Goal: Communication & Community: Answer question/provide support

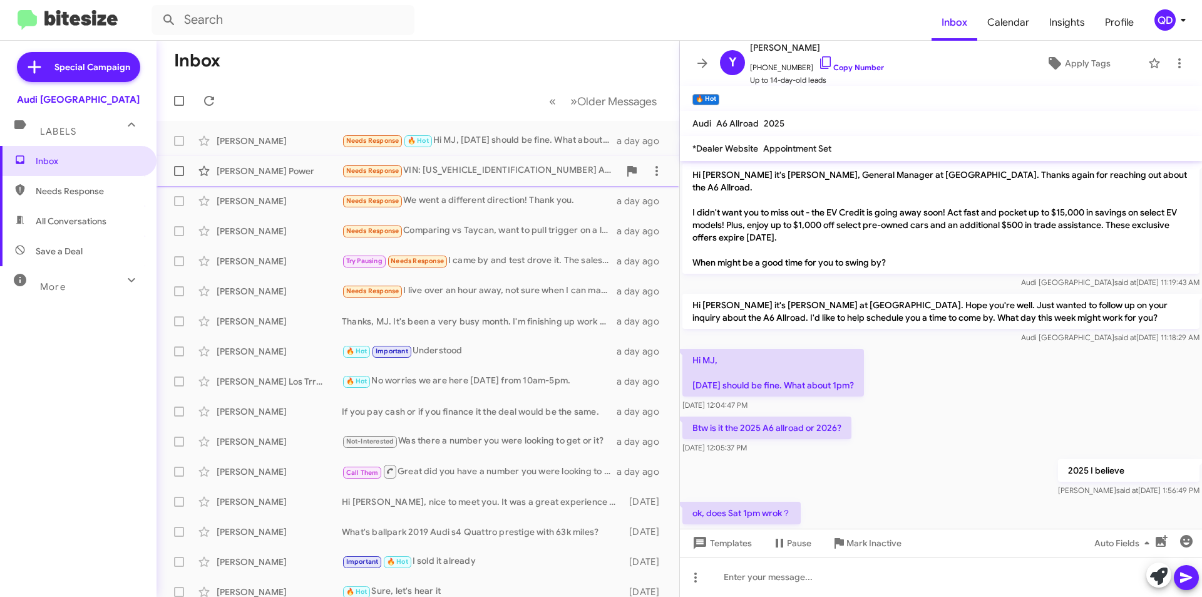
scroll to position [65, 0]
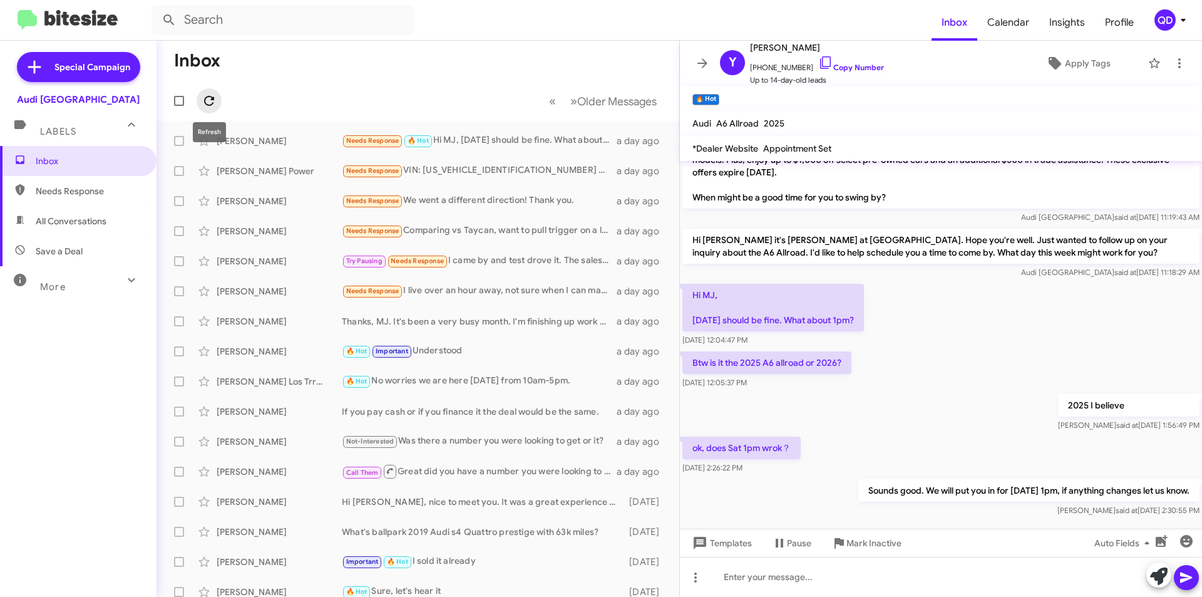
click at [205, 100] on icon at bounding box center [209, 101] width 10 height 10
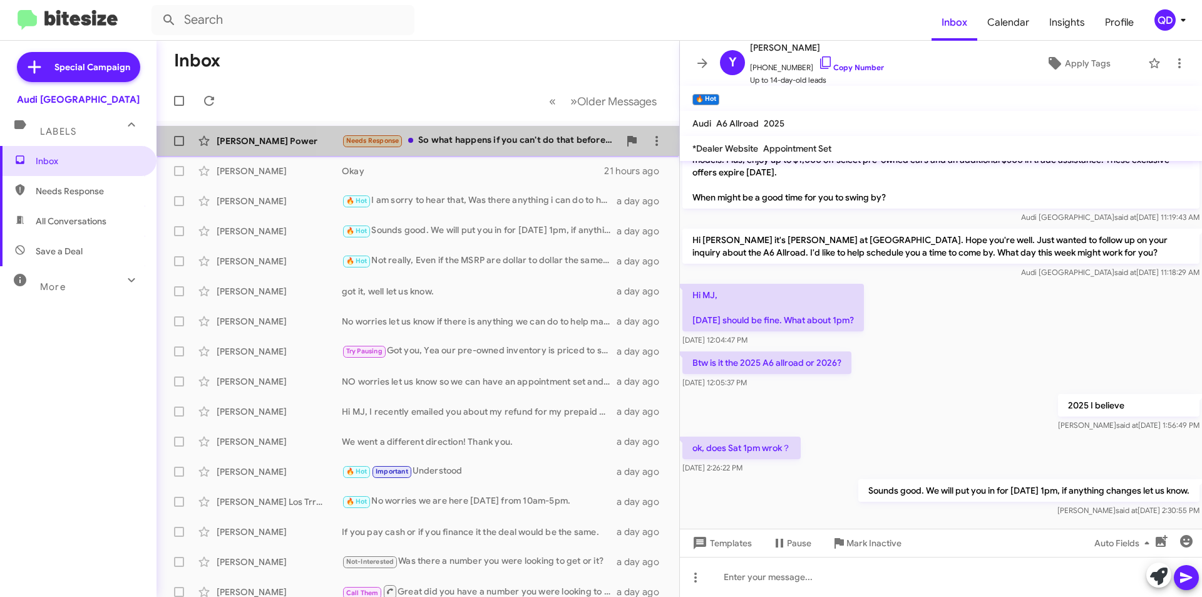
click at [512, 137] on div "Needs Response So what happens if you can't do that before the 30th?" at bounding box center [480, 140] width 277 height 14
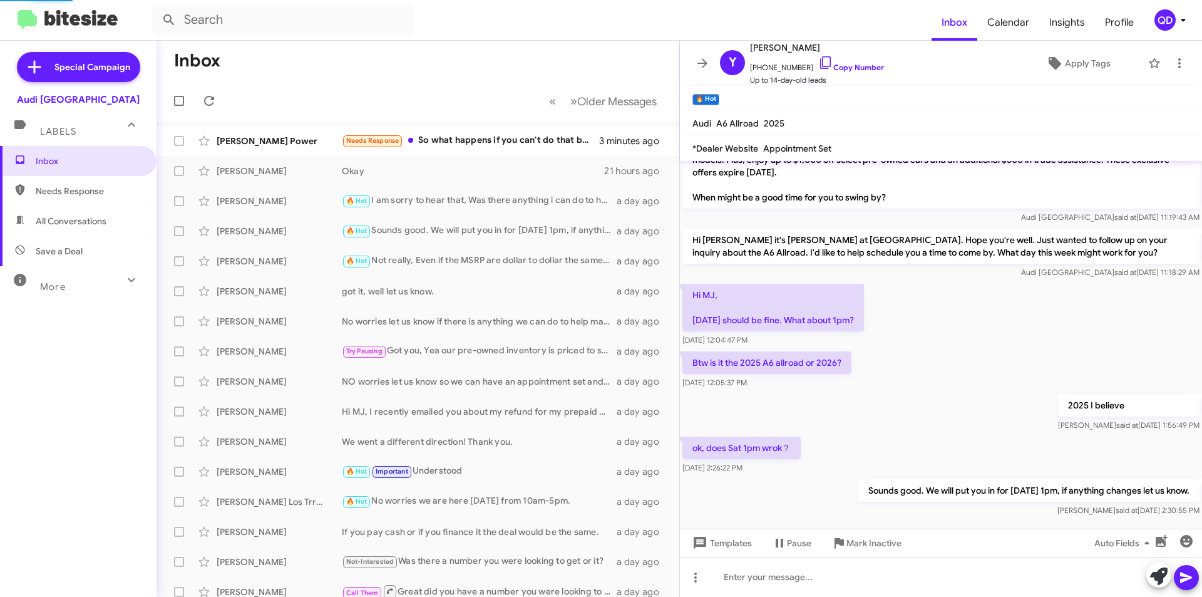
scroll to position [340, 0]
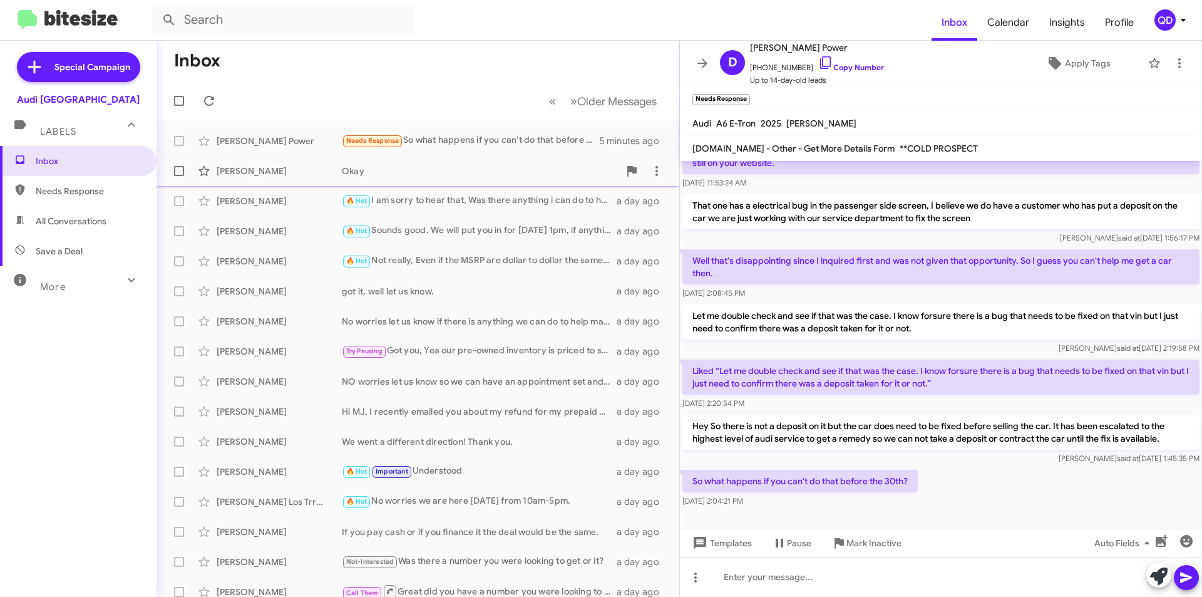
click at [468, 178] on div "[PERSON_NAME] Okay 21 hours ago" at bounding box center [418, 170] width 503 height 25
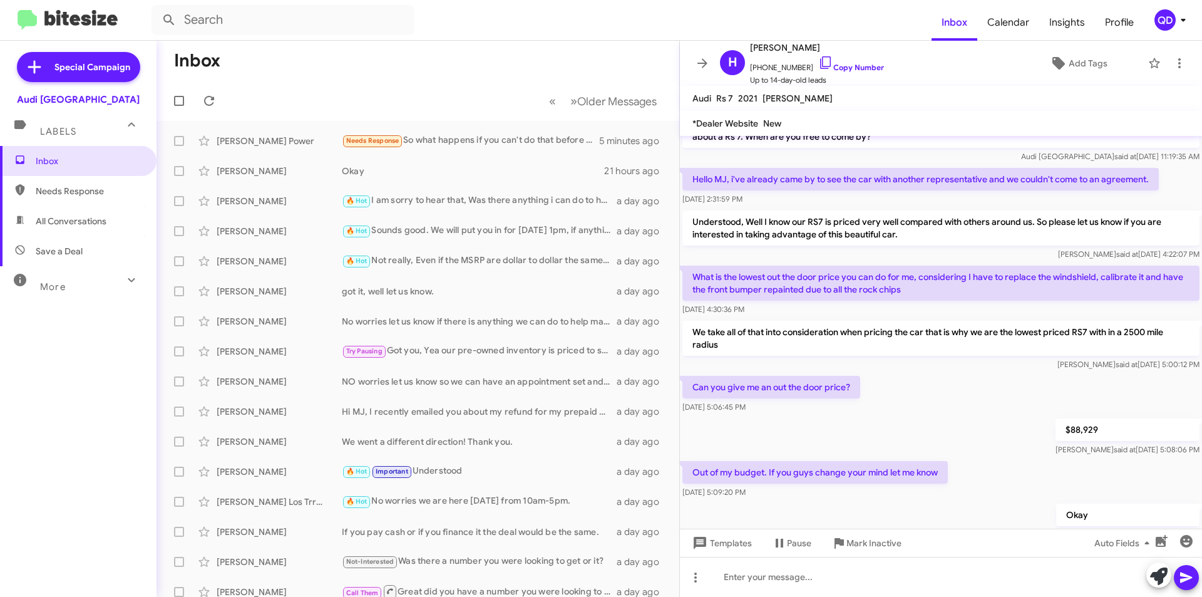
scroll to position [6, 0]
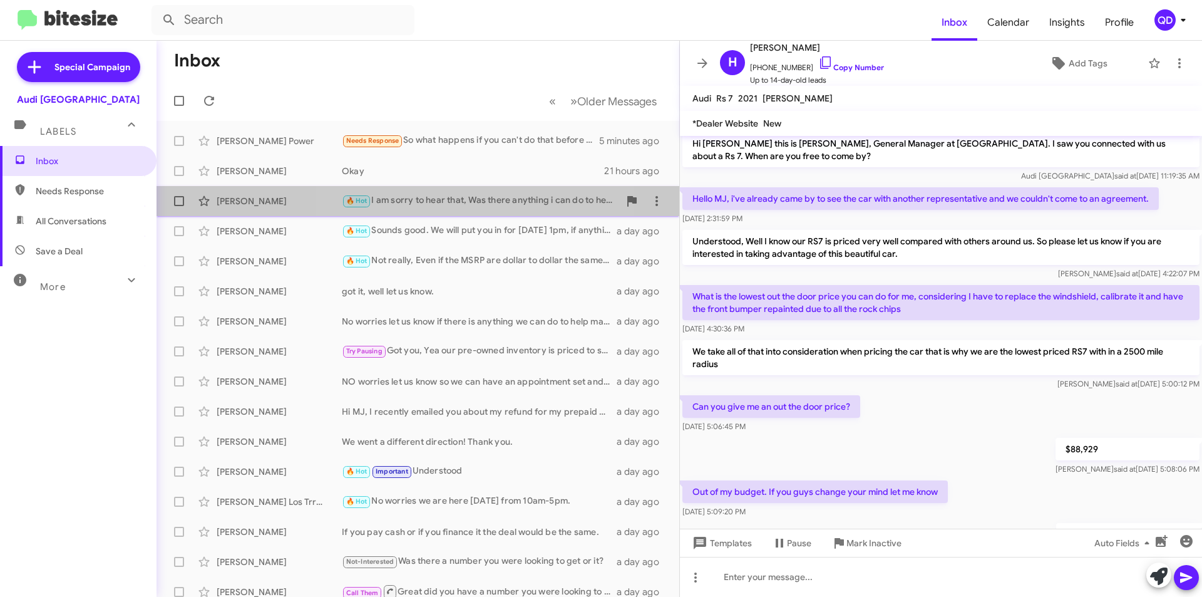
click at [423, 203] on div "🔥 Hot I am sorry to hear that, Was there anything i can do to help?" at bounding box center [480, 200] width 277 height 14
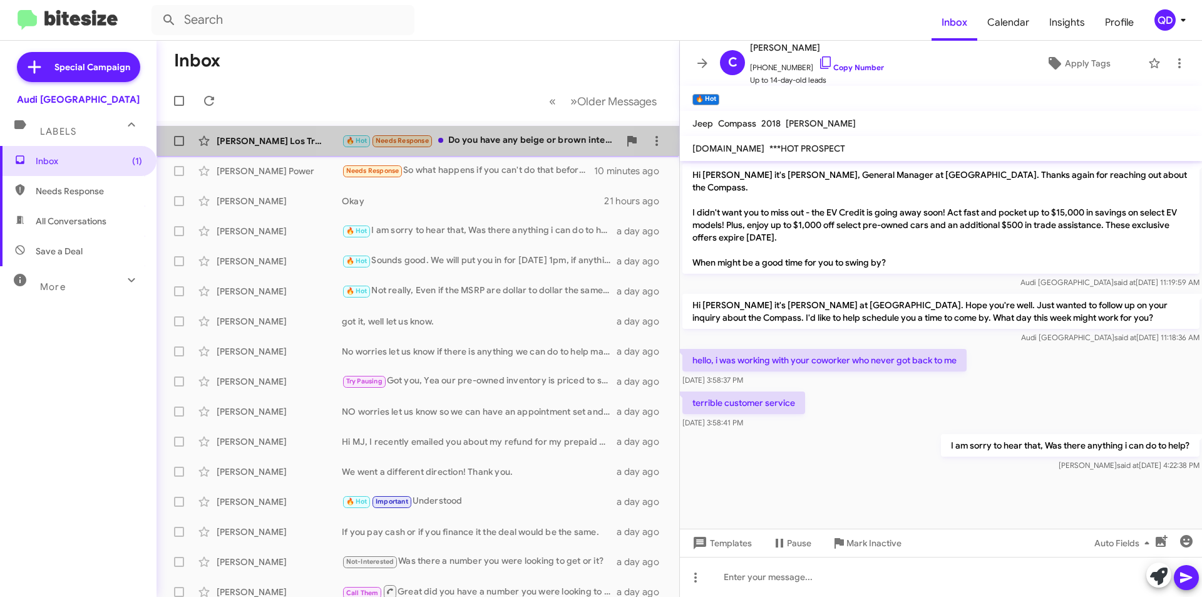
click at [470, 141] on div "🔥 Hot Needs Response Do you have any beige or brown interior Quattro A6 etrons?" at bounding box center [480, 140] width 277 height 14
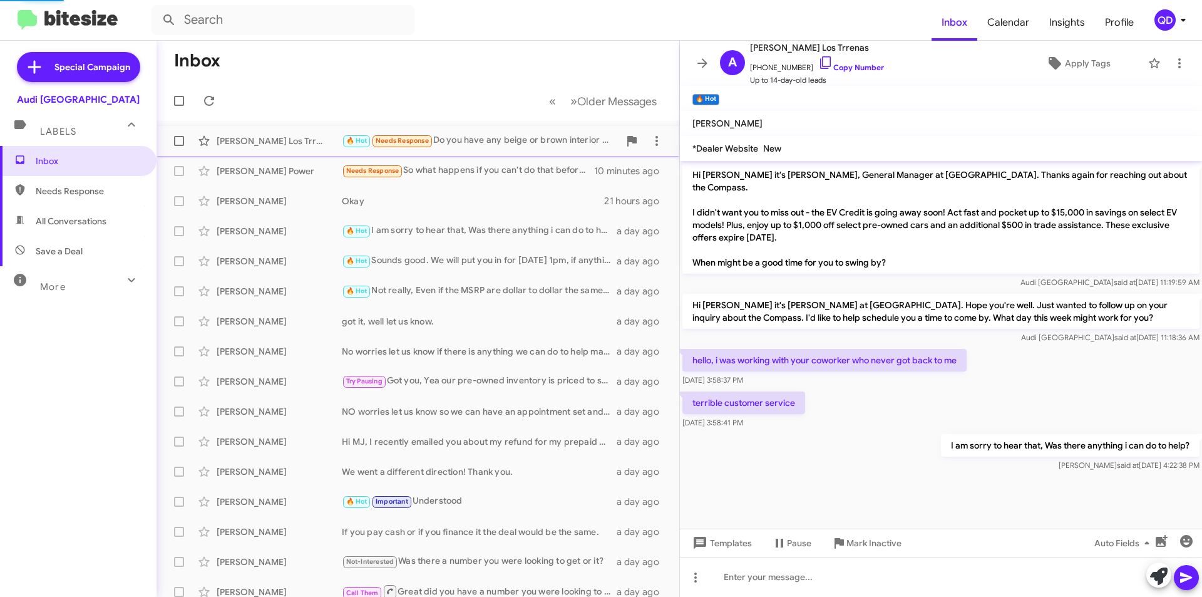
scroll to position [69, 0]
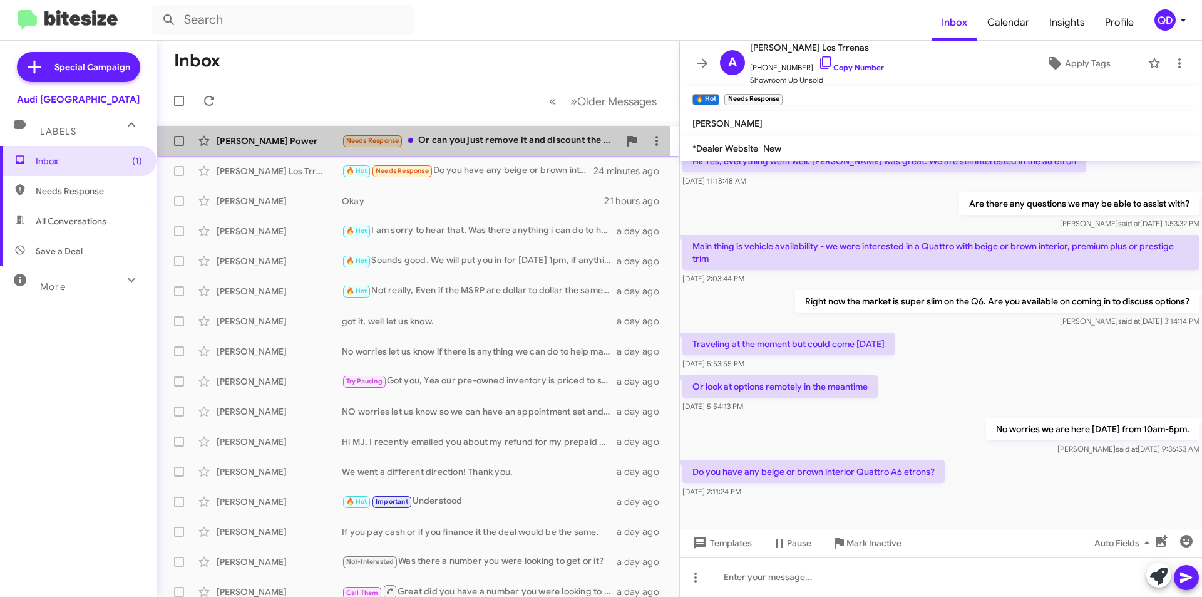
click at [302, 150] on div "[PERSON_NAME] Power Needs Response Or can you just remove it and discount the v…" at bounding box center [418, 140] width 503 height 25
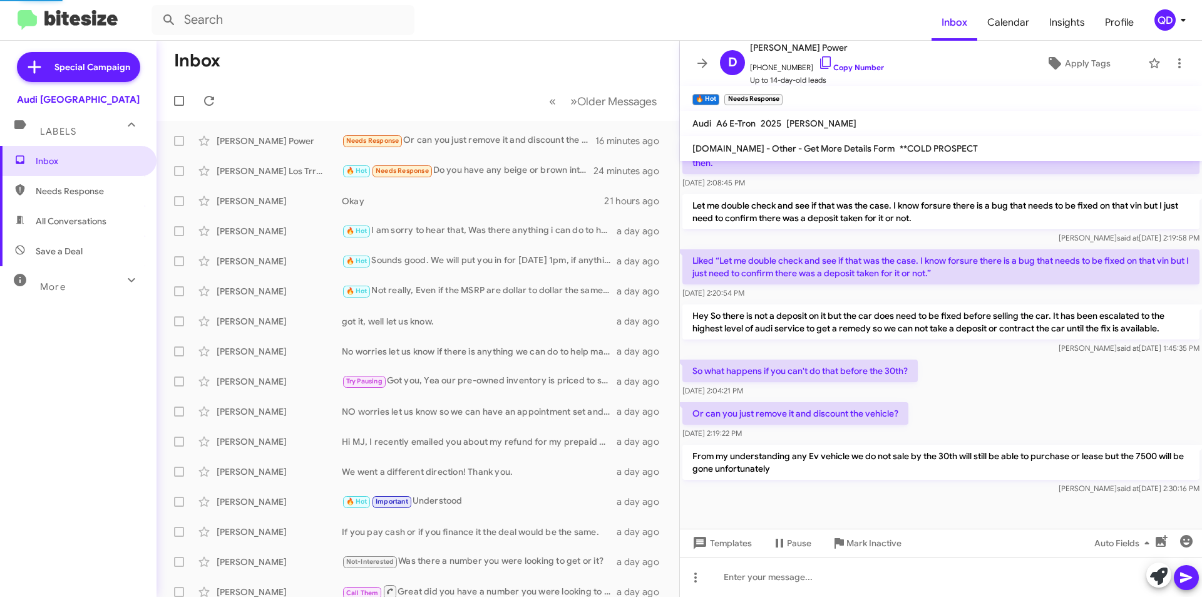
scroll to position [246, 0]
